Goal: Task Accomplishment & Management: Use online tool/utility

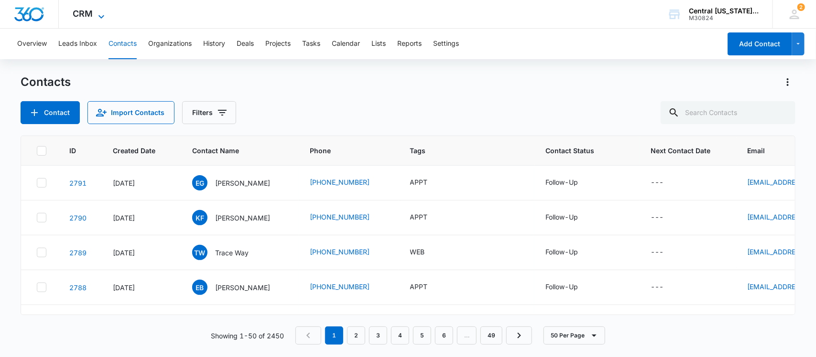
click at [104, 14] on icon at bounding box center [101, 16] width 11 height 11
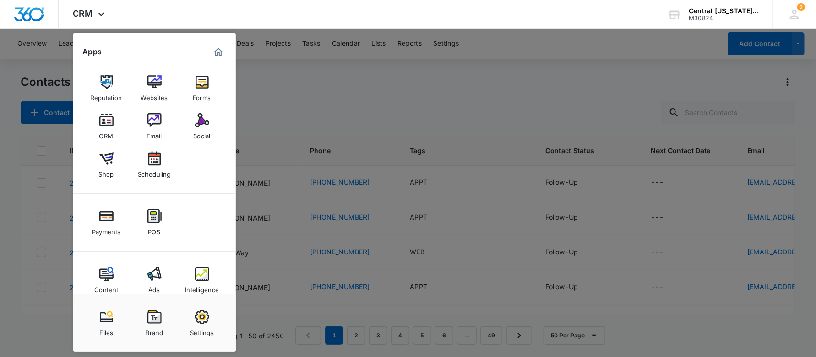
drag, startPoint x: 202, startPoint y: 128, endPoint x: 203, endPoint y: 123, distance: 4.9
click at [202, 128] on div "Social" at bounding box center [202, 134] width 17 height 12
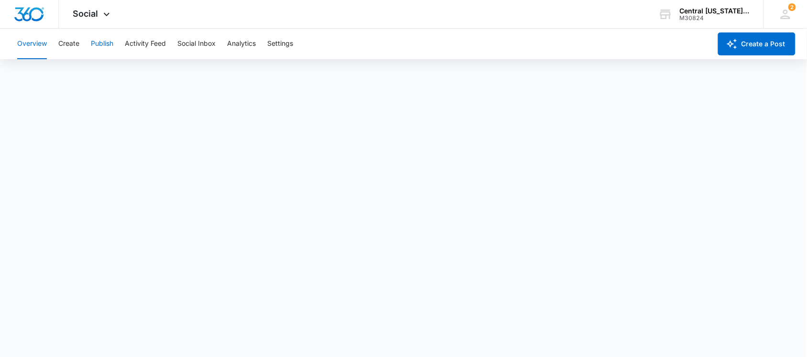
click at [99, 44] on button "Publish" at bounding box center [102, 44] width 22 height 31
click at [32, 74] on button "Calendar" at bounding box center [31, 73] width 28 height 27
click at [71, 43] on button "Create" at bounding box center [68, 44] width 21 height 31
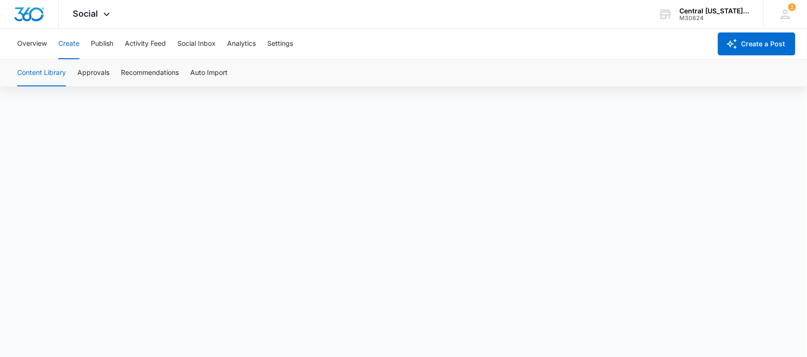
scroll to position [7, 0]
click at [31, 72] on button "Content Library" at bounding box center [41, 73] width 49 height 27
click at [107, 44] on button "Publish" at bounding box center [102, 44] width 22 height 31
click at [68, 43] on button "Create" at bounding box center [68, 44] width 21 height 31
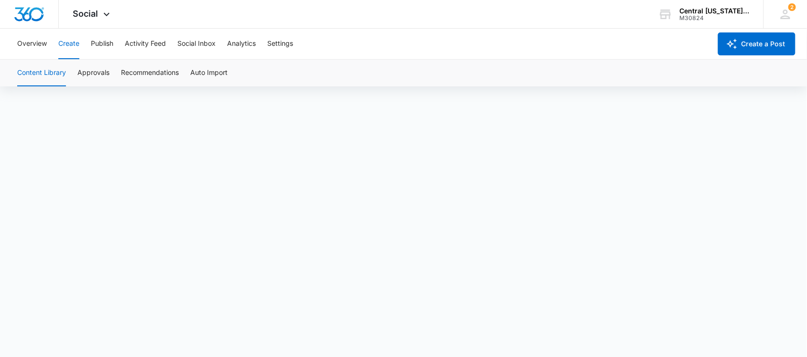
scroll to position [7, 0]
click at [106, 44] on button "Publish" at bounding box center [102, 44] width 22 height 31
click at [72, 44] on button "Create" at bounding box center [68, 44] width 21 height 31
